Goal: Task Accomplishment & Management: Complete application form

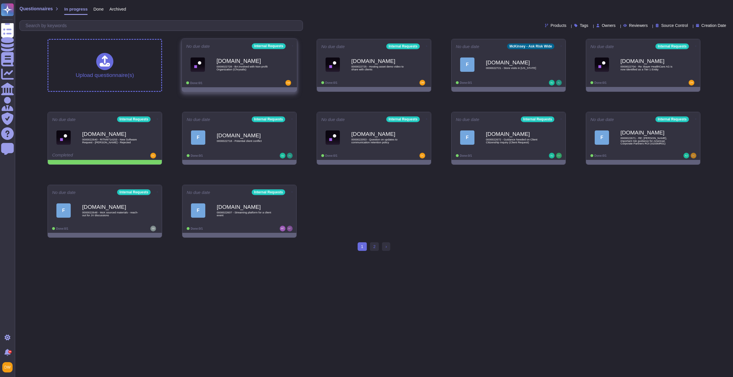
click at [243, 73] on div "[DOMAIN_NAME] 0000022728 - BA involved with Non-profit Organization (Chrysalis)" at bounding box center [245, 64] width 58 height 23
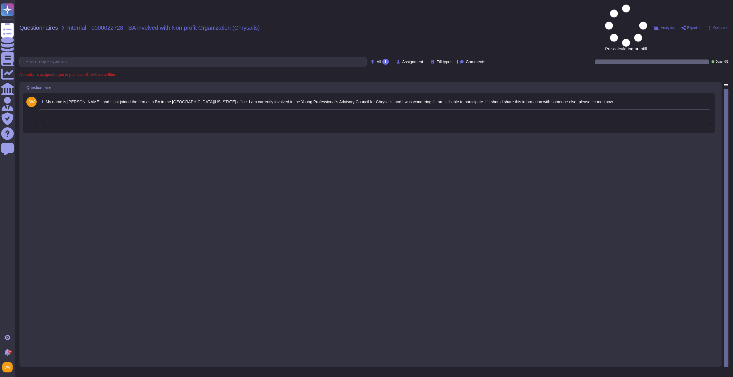
click at [107, 109] on textarea at bounding box center [375, 118] width 672 height 18
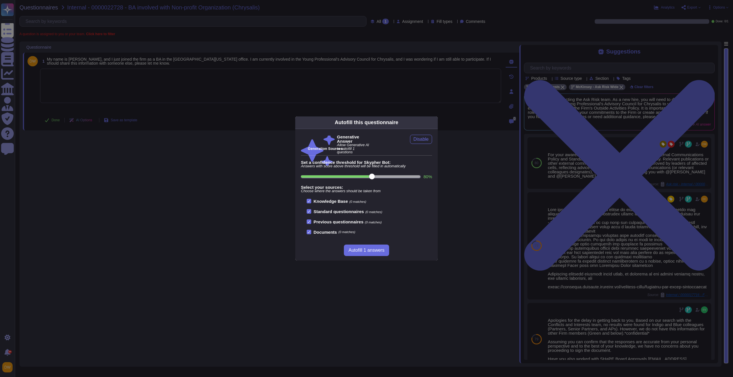
click at [223, 155] on div "Autofill this questionnaire Generative Answer Allow Generative AI to autofill 1…" at bounding box center [366, 188] width 733 height 377
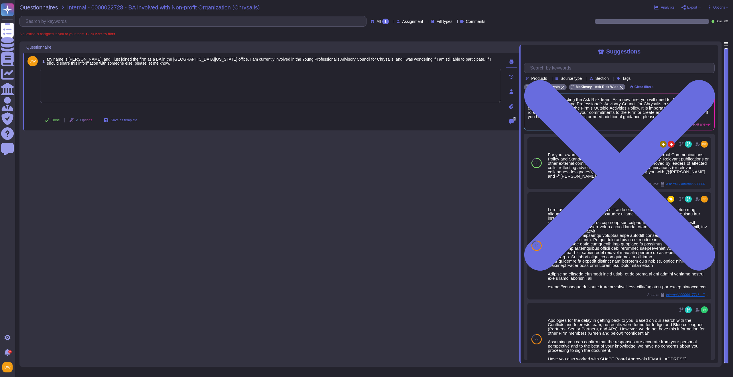
click at [230, 91] on textarea at bounding box center [270, 86] width 461 height 34
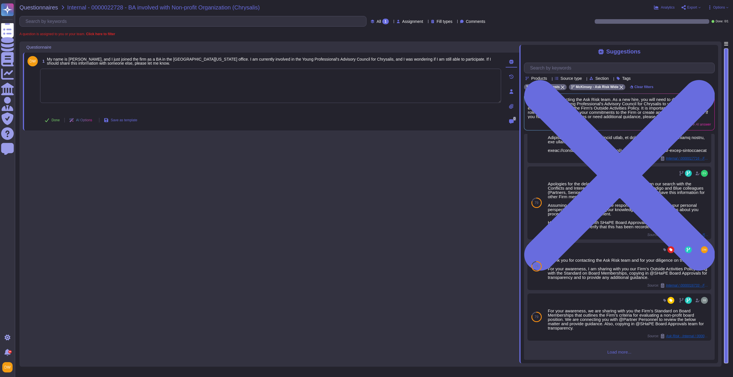
scroll to position [154, 0]
click at [162, 95] on textarea at bounding box center [270, 86] width 461 height 34
click at [39, 9] on span "Questionnaires" at bounding box center [38, 8] width 39 height 6
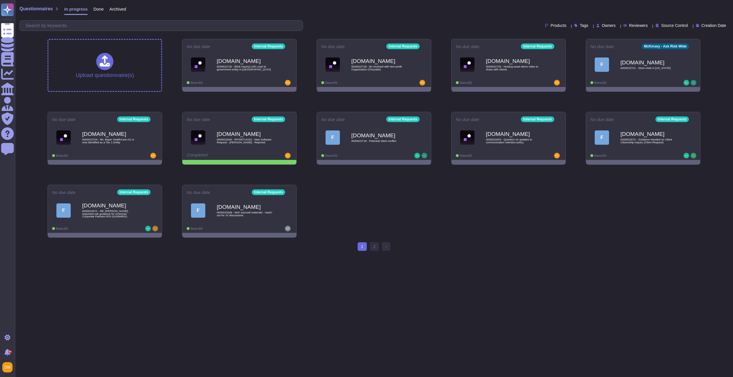
click at [302, 52] on div "Upload questionnaire(s) No due date Internal Requests [DOMAIN_NAME] 0000022730 …" at bounding box center [374, 138] width 662 height 208
click at [212, 66] on span "[DOMAIN_NAME] 0000022730 - [Risk inquiry] A2E Lead at government entity in [GEO…" at bounding box center [239, 64] width 107 height 23
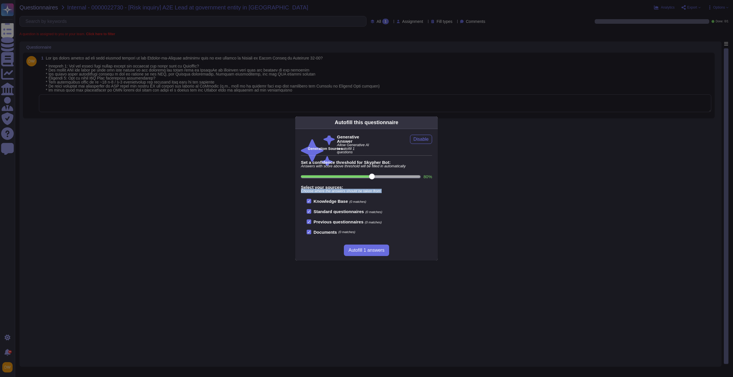
click at [241, 193] on div "Autofill this questionnaire Generative Answer Allow Generative AI to autofill 1…" at bounding box center [366, 188] width 733 height 377
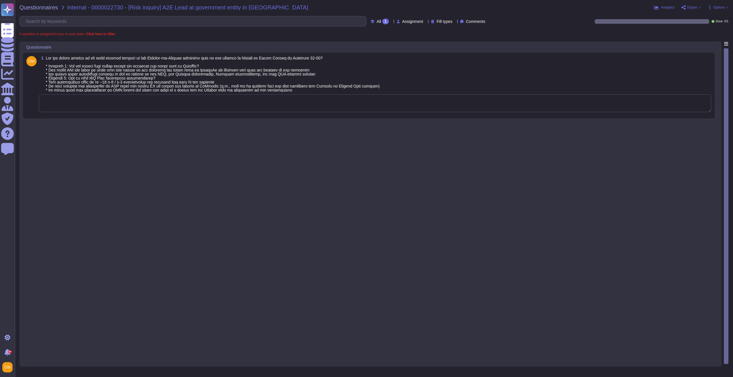
click at [240, 103] on textarea at bounding box center [375, 103] width 672 height 18
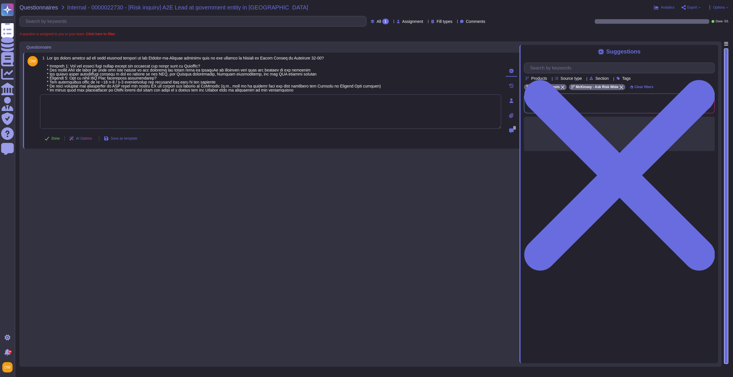
click at [36, 11] on div "Questionnaires Internal - 0000022730 - [Risk inquiry] A2E Lead at government en…" at bounding box center [374, 188] width 718 height 377
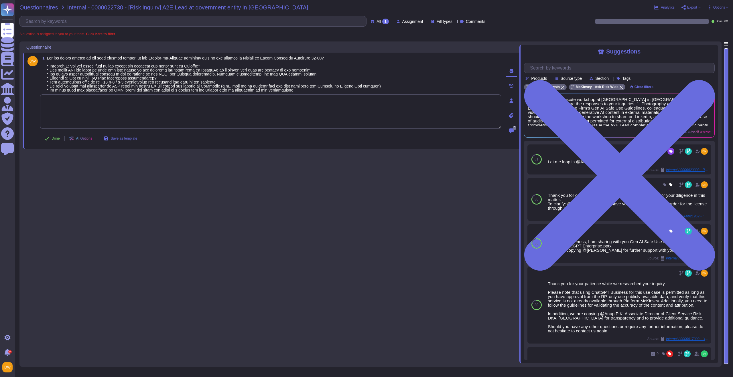
click at [40, 7] on span "Questionnaires" at bounding box center [38, 8] width 39 height 6
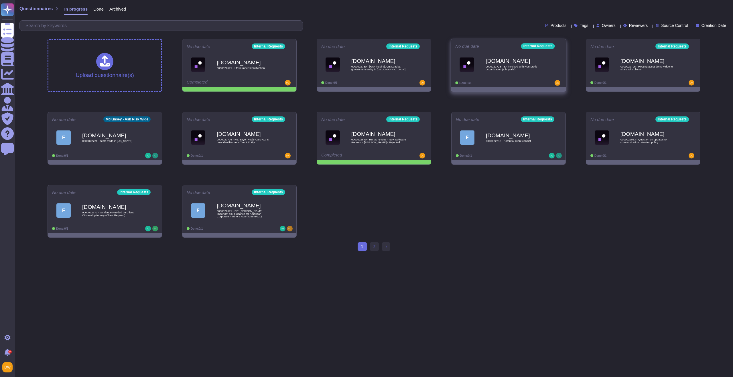
click at [523, 77] on div "[DOMAIN_NAME] 0000022728 - BA involved with Non-profit Organization (Chrysalis)" at bounding box center [508, 64] width 107 height 29
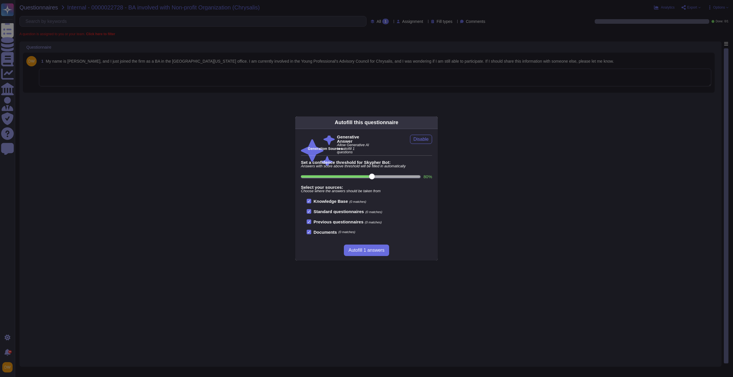
click at [427, 82] on div "Autofill this questionnaire Generative Answer Allow Generative AI to autofill 1…" at bounding box center [366, 188] width 733 height 377
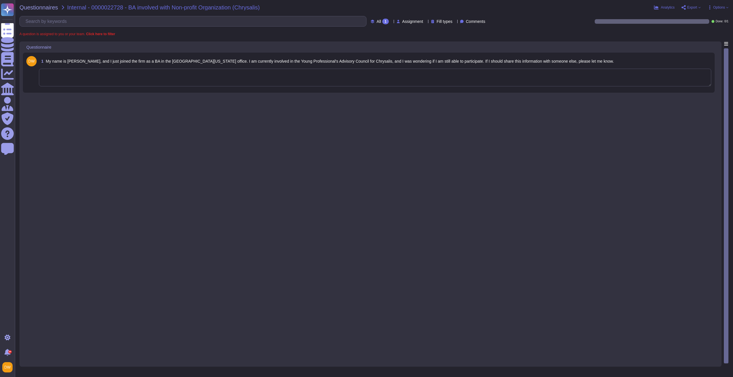
click at [407, 87] on div "1 My name is [PERSON_NAME], and I just joined the firm as a BA in the Southern …" at bounding box center [368, 72] width 685 height 33
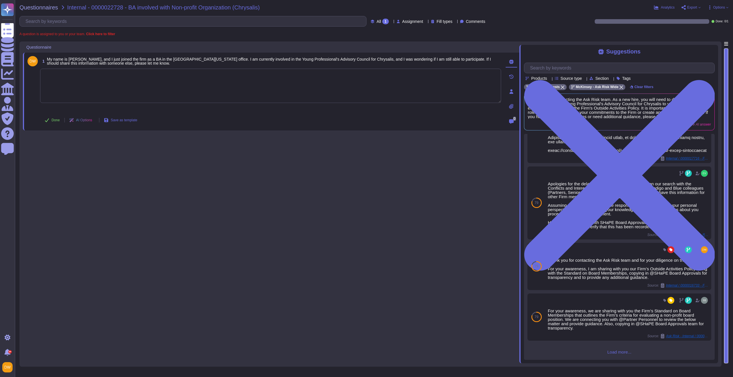
scroll to position [135, 0]
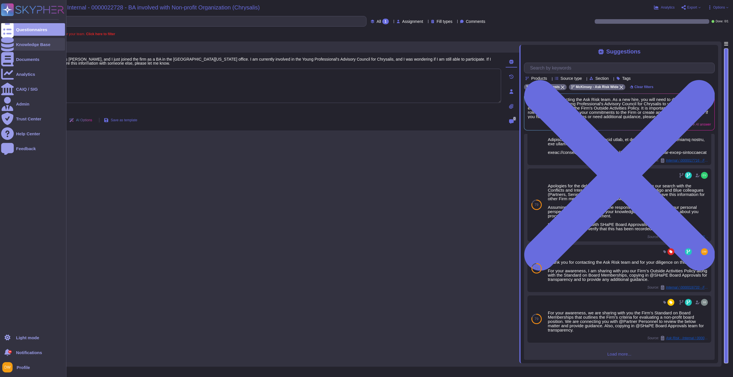
click at [36, 44] on div "Knowledge Base" at bounding box center [33, 44] width 34 height 4
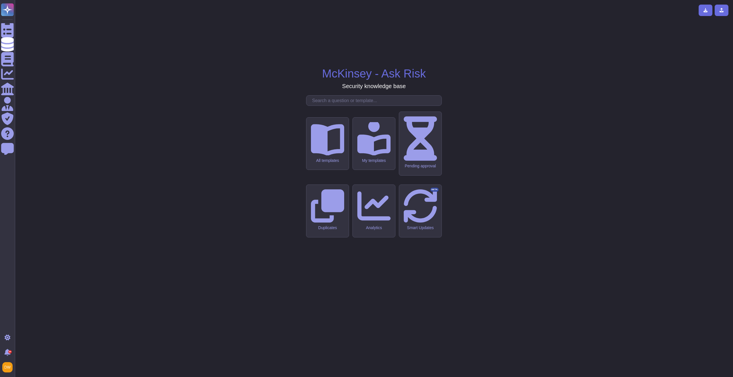
click at [356, 106] on input "text" at bounding box center [375, 101] width 132 height 10
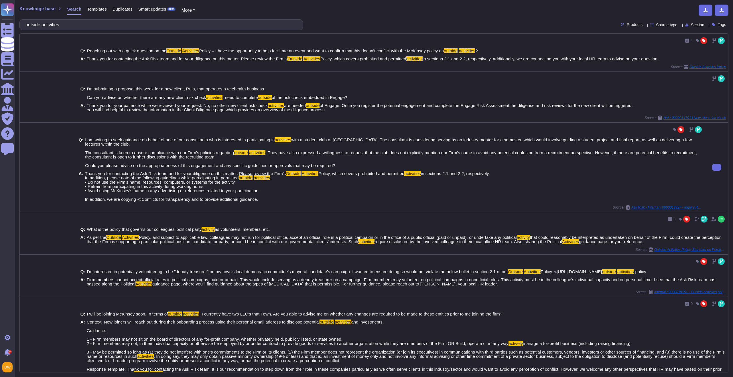
type input "outside activities"
